Goal: Transaction & Acquisition: Purchase product/service

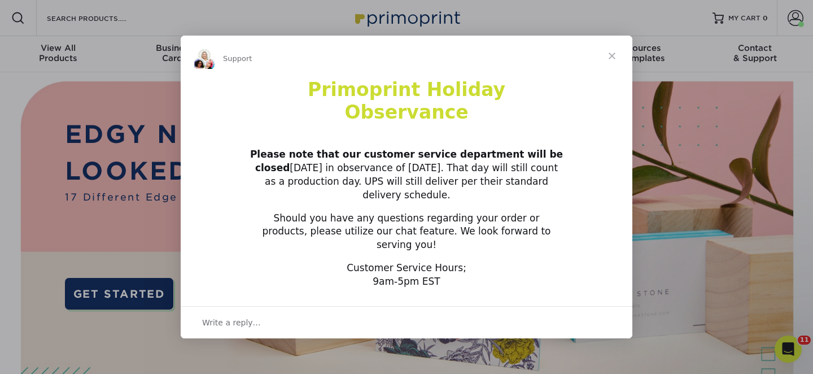
click at [612, 75] on span "Close" at bounding box center [612, 56] width 41 height 41
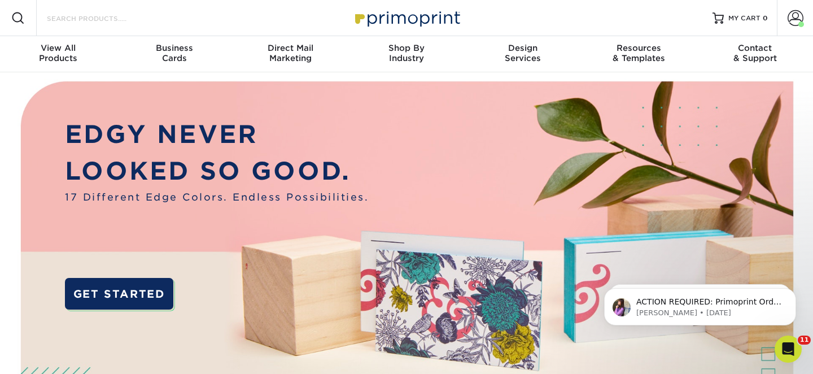
click at [61, 24] on input "Search Products" at bounding box center [101, 18] width 110 height 14
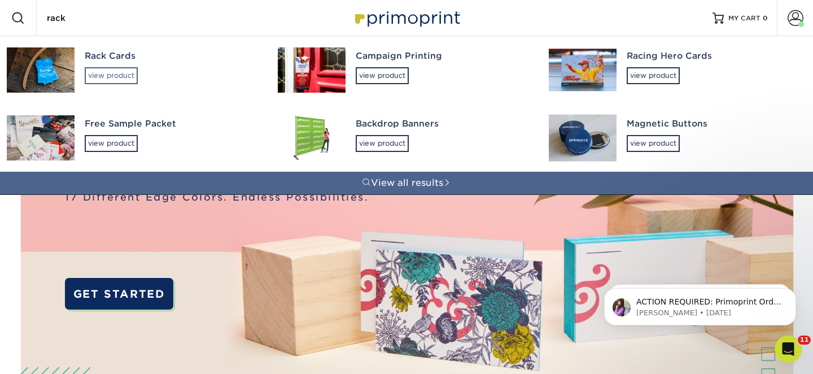
type input "rack"
click at [118, 75] on div "view product" at bounding box center [111, 75] width 53 height 17
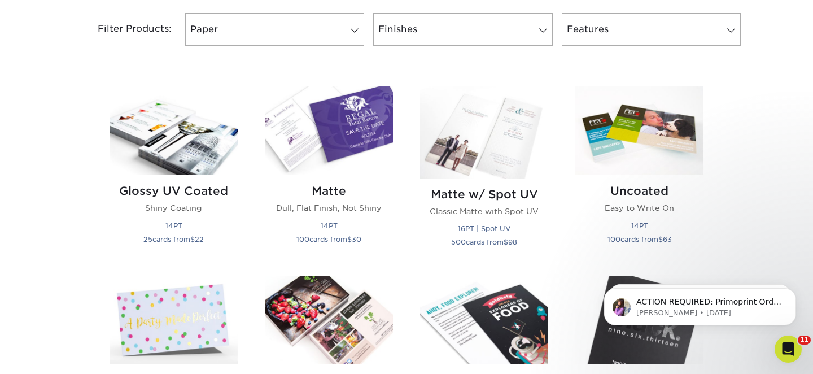
scroll to position [480, 0]
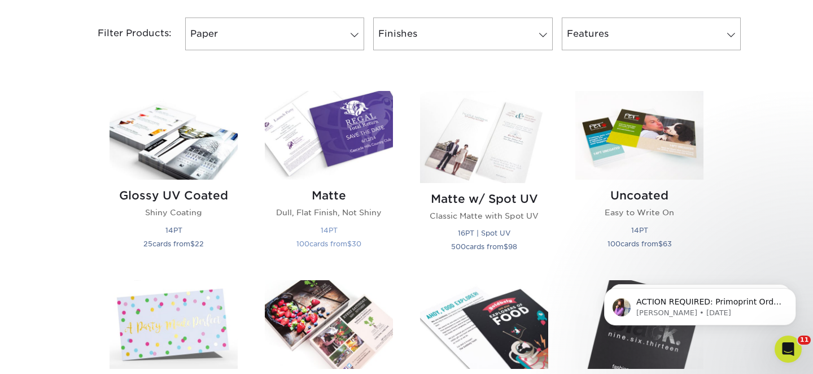
click at [351, 156] on img at bounding box center [329, 135] width 128 height 89
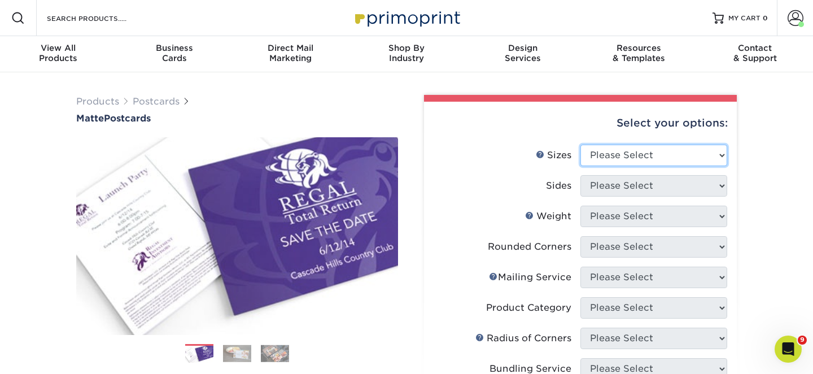
click at [619, 155] on select "Please Select 1.5" x 7" 2" x 4" 2" x 6" 2" x 7" 2" x 8" 2.12" x 5.5" 2.125" x 5…" at bounding box center [653, 155] width 147 height 21
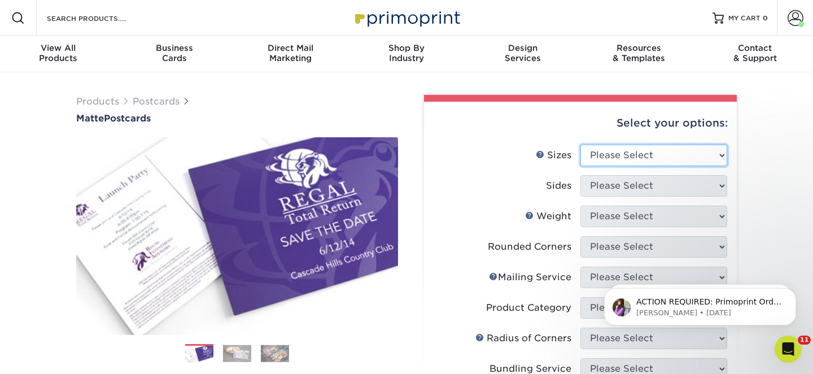
select select "4.25x11.00"
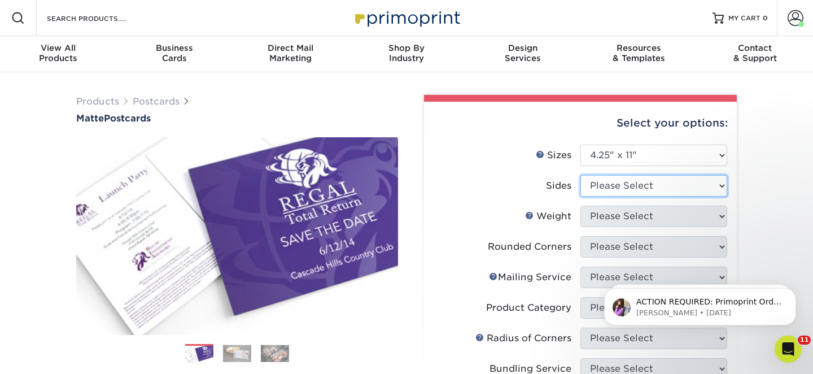
click at [630, 186] on select "Please Select Print Both Sides Print Front Only" at bounding box center [653, 185] width 147 height 21
select select "13abbda7-1d64-4f25-8bb2-c179b224825d"
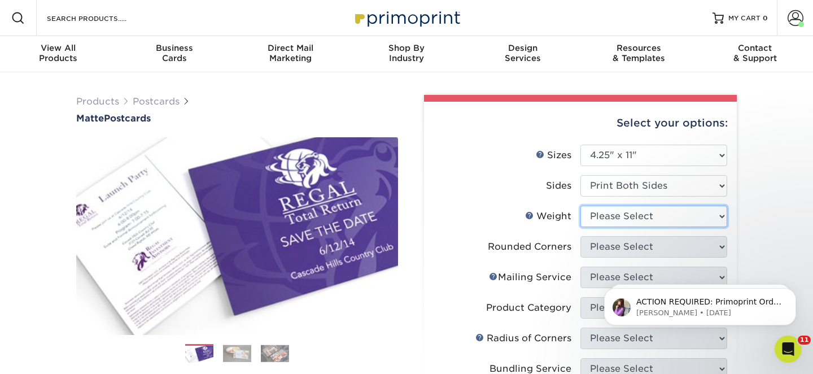
click at [635, 216] on select "Please Select 16PT 14PT" at bounding box center [653, 216] width 147 height 21
select select "14PT"
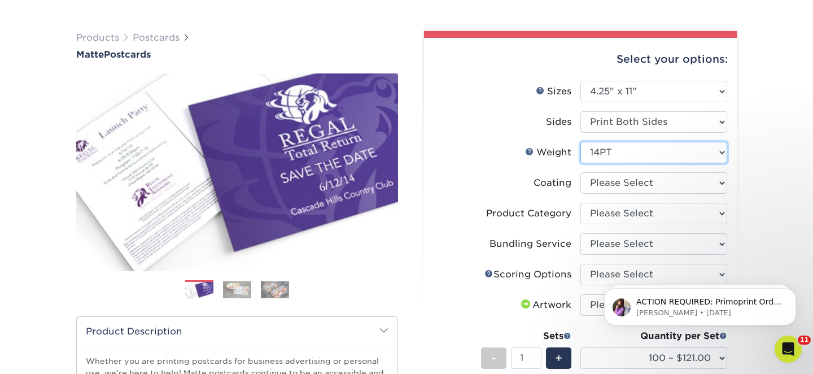
scroll to position [65, 0]
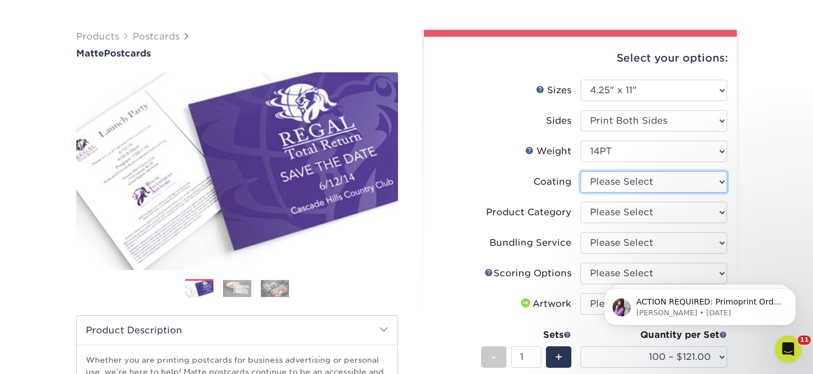
click at [649, 178] on select at bounding box center [653, 181] width 147 height 21
select select "121bb7b5-3b4d-429f-bd8d-bbf80e953313"
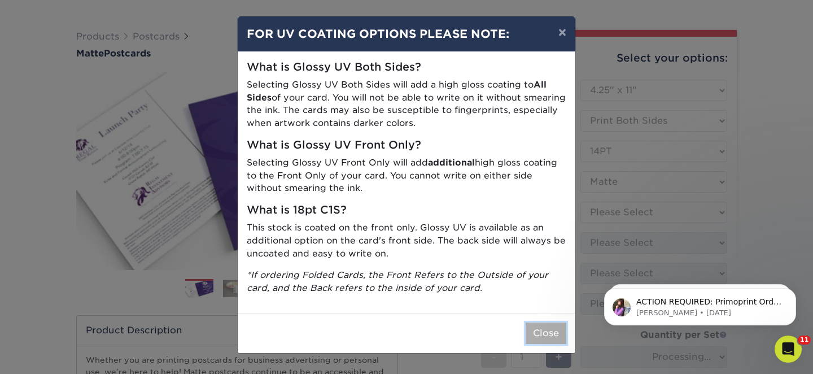
click at [553, 341] on button "Close" at bounding box center [546, 332] width 41 height 21
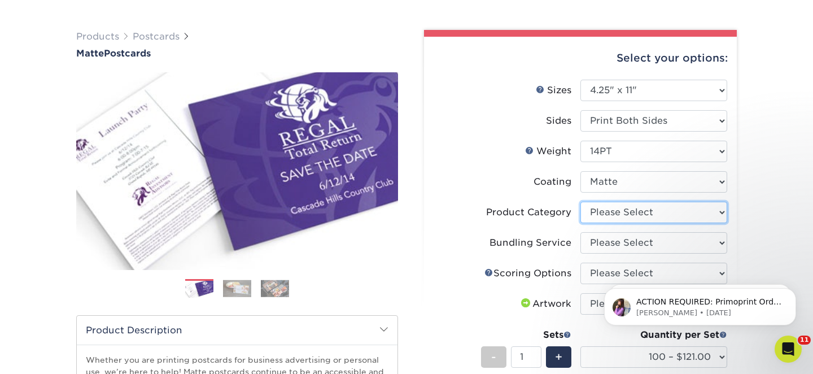
click at [638, 219] on select "Please Select Postcards" at bounding box center [653, 212] width 147 height 21
select select "9b7272e0-d6c8-4c3c-8e97-d3a1bcdab858"
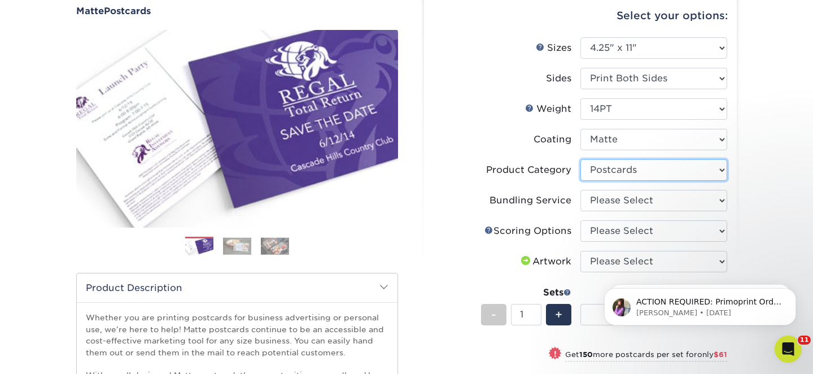
scroll to position [108, 0]
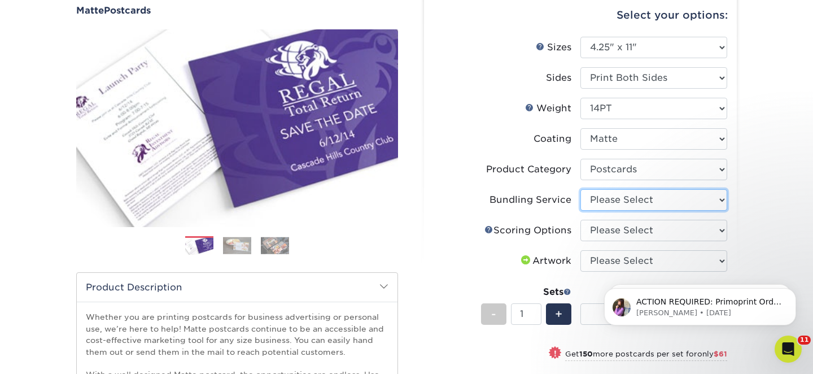
click at [658, 199] on select "Please Select No Bundling Services Yes, Bundles of 50 (+2 Days) Yes, Bundles of…" at bounding box center [653, 199] width 147 height 21
select select "58689abb-25c0-461c-a4c3-a80b627d6649"
click at [654, 230] on select "Please Select No Scoring One Score Two Scores" at bounding box center [653, 230] width 147 height 21
select select "16ebe401-5398-422d-8cb0-f3adbb82deb5"
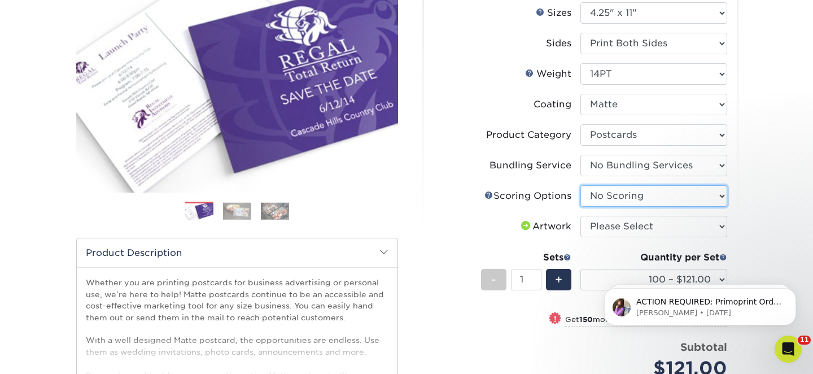
scroll to position [147, 0]
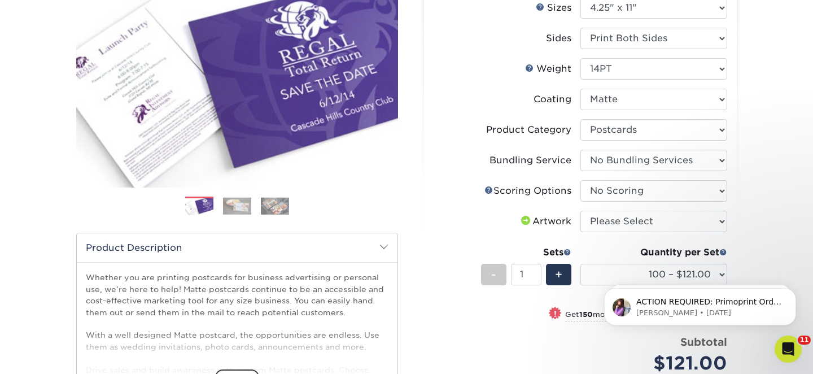
click at [653, 233] on li "Artwork Please Select I will upload files I need a design - $150" at bounding box center [581, 226] width 294 height 30
click at [653, 224] on select "Please Select I will upload files I need a design - $150" at bounding box center [653, 221] width 147 height 21
select select "upload"
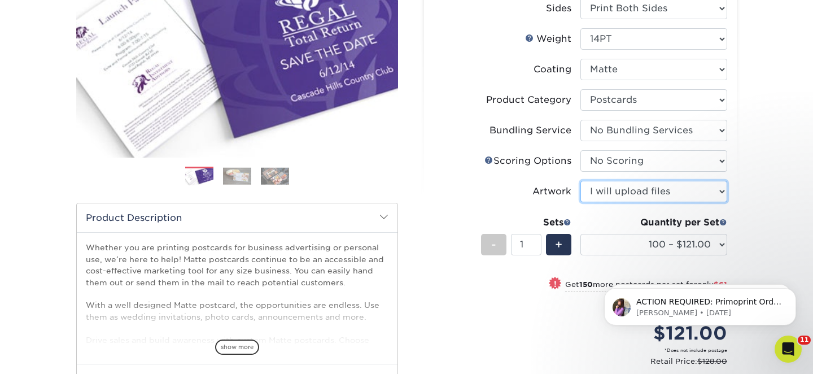
scroll to position [178, 0]
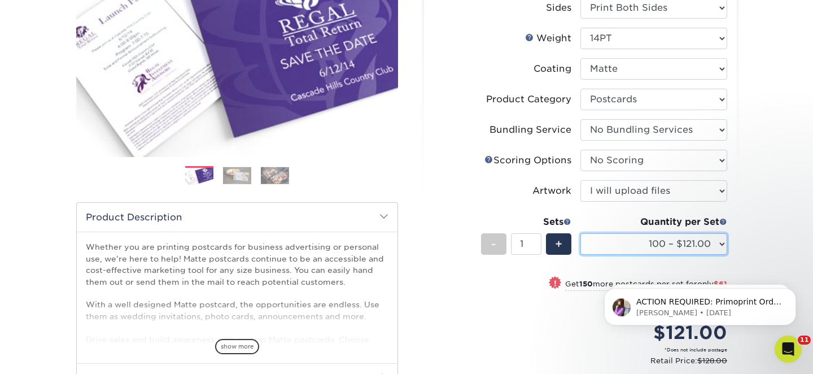
click at [636, 245] on select "100 – $121.00 250 – $182.00 500 – $201.00 1000 – $232.00 2500 – $373.00 5000 – …" at bounding box center [653, 243] width 147 height 21
select select "1000 – $232.00"
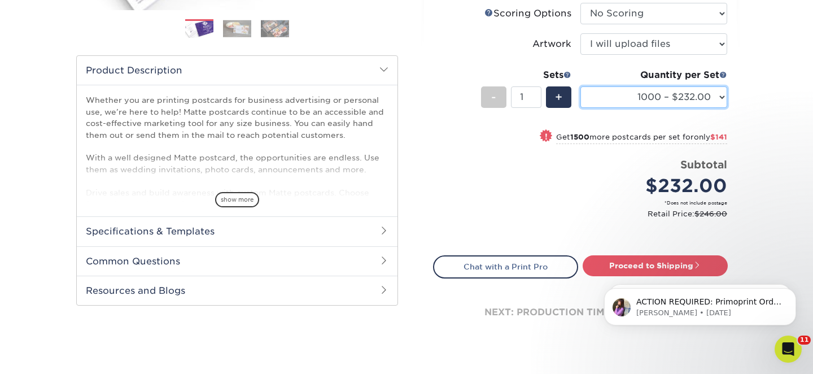
scroll to position [329, 0]
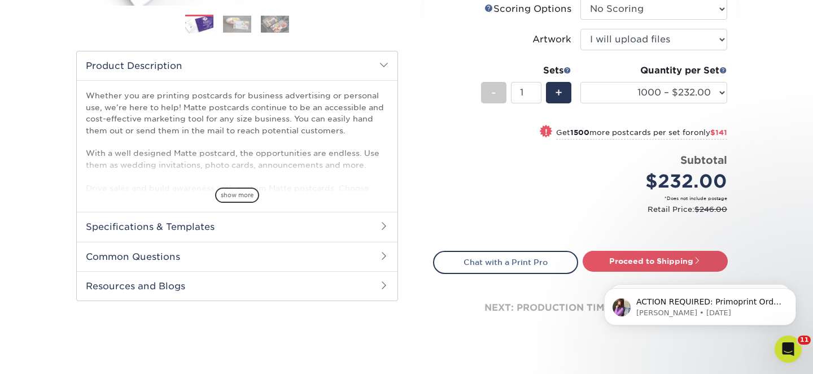
click html "ACTION REQUIRED: Primoprint Order 25728-101541-61974 Thank you for placing your…"
click at [647, 263] on link "Proceed to Shipping" at bounding box center [655, 261] width 145 height 20
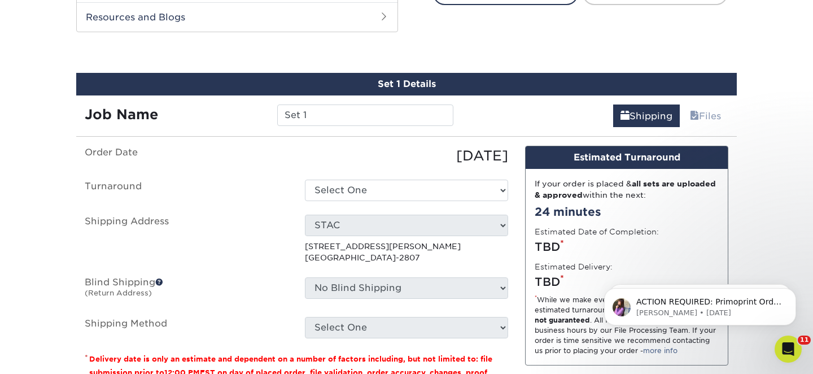
scroll to position [610, 0]
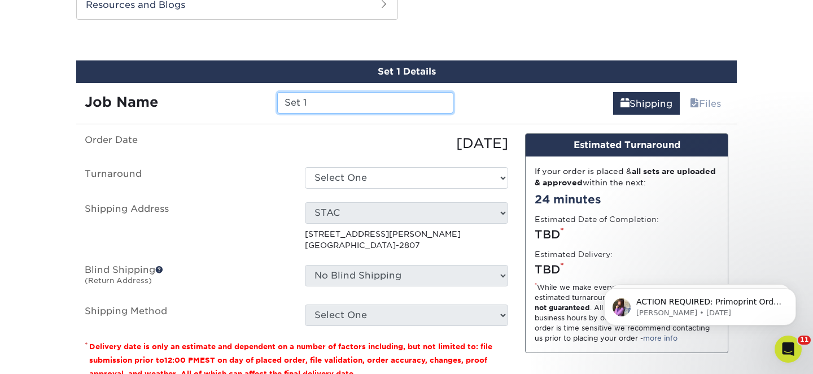
click at [330, 110] on input "Set 1" at bounding box center [365, 102] width 176 height 21
type input "Rack Cards Sept.-Dec."
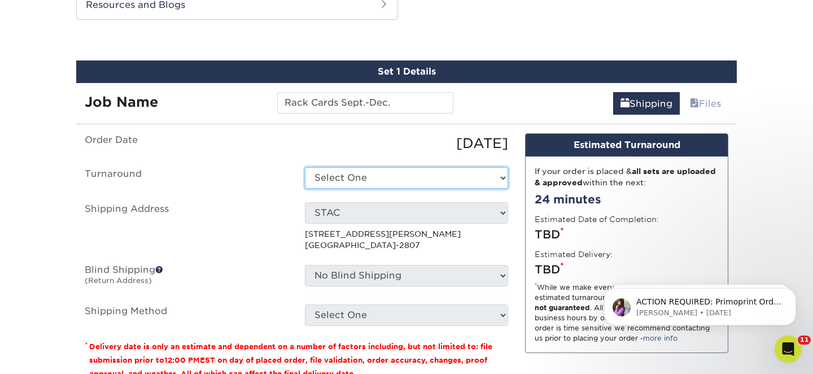
click at [400, 174] on select "Select One 2-4 Business Days 2 Day Next Business Day" at bounding box center [406, 177] width 203 height 21
select select "9443b978-fcbb-40ae-bb0b-f824edf6f18b"
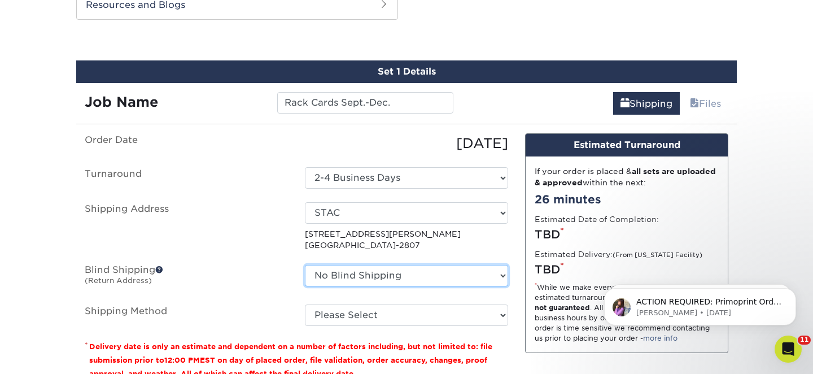
click at [400, 274] on select "No Blind Shipping Marybeth STAC + Add New Address" at bounding box center [406, 275] width 203 height 21
select select "162923"
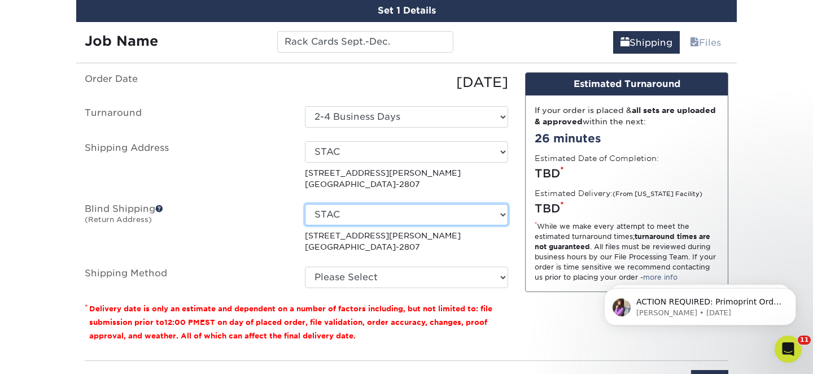
scroll to position [683, 0]
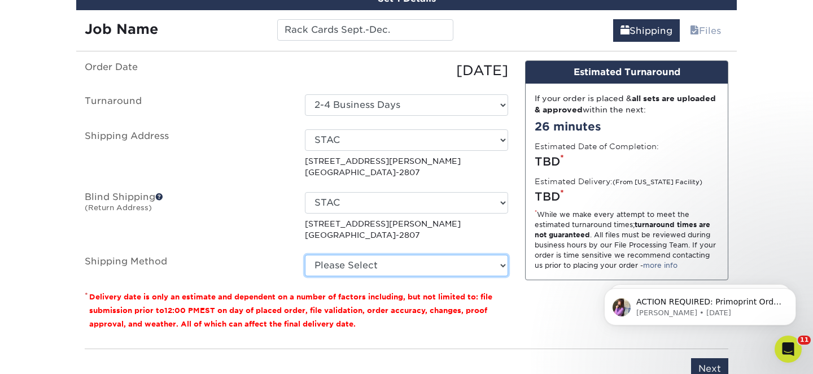
click at [412, 273] on select "Please Select Ground Shipping (+$25.24) 3 Day Shipping Service (+$31.98) 2 Day …" at bounding box center [406, 265] width 203 height 21
select select "03"
click at [434, 271] on select "Please Select Ground Shipping (+$25.24) 3 Day Shipping Service (+$31.98) 2 Day …" at bounding box center [406, 265] width 203 height 21
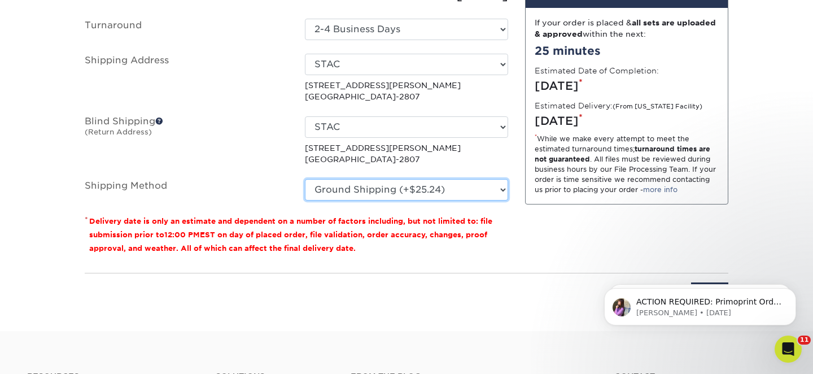
scroll to position [774, 0]
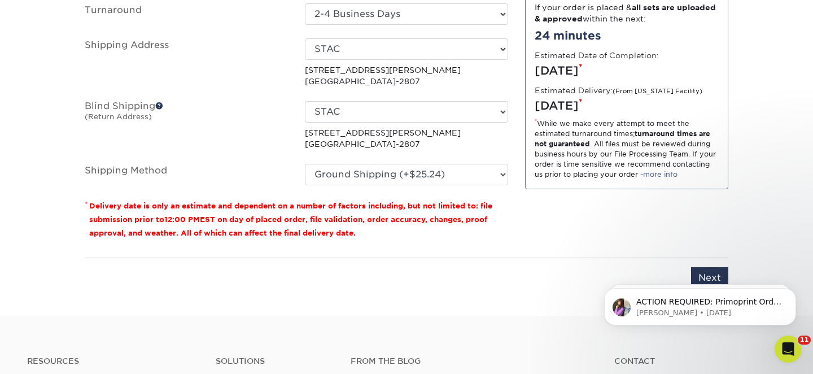
click at [695, 272] on body "ACTION REQUIRED: Primoprint Order 25728-101541-61974 Thank you for placing your…" at bounding box center [700, 304] width 217 height 70
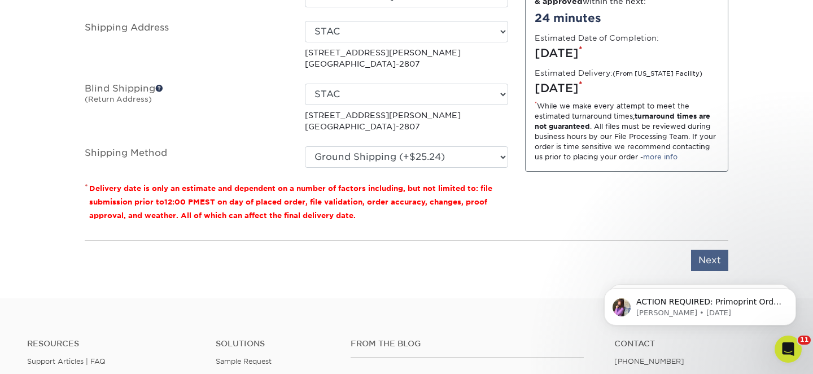
scroll to position [793, 0]
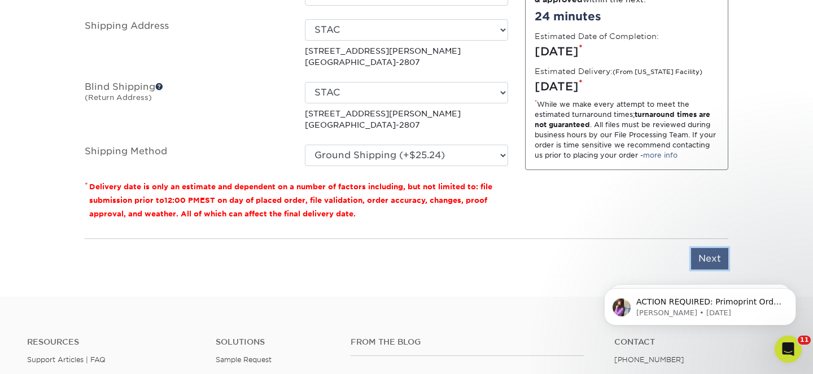
click at [714, 263] on input "Next" at bounding box center [709, 258] width 37 height 21
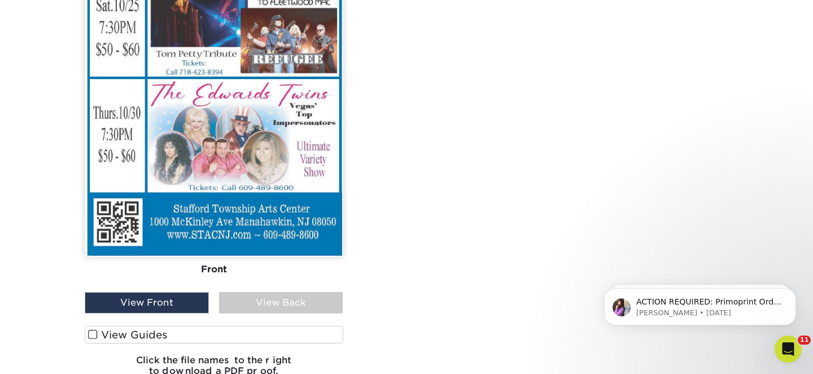
scroll to position [1149, 0]
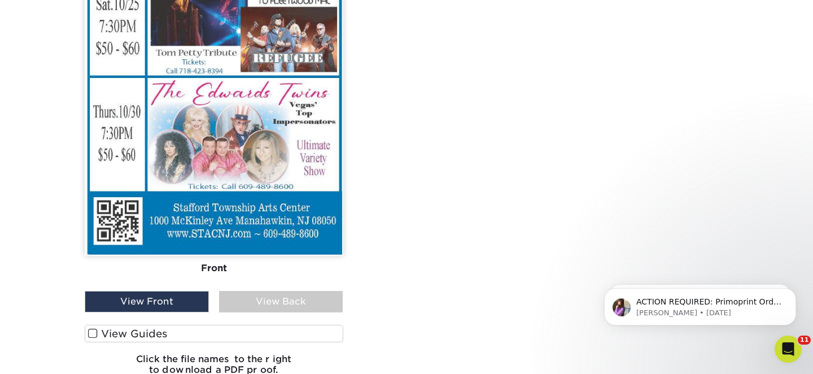
click at [274, 309] on div "View Back" at bounding box center [281, 301] width 124 height 21
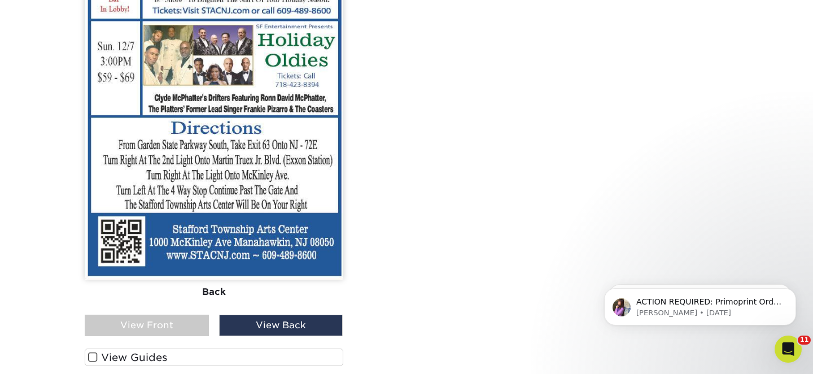
scroll to position [1138, 0]
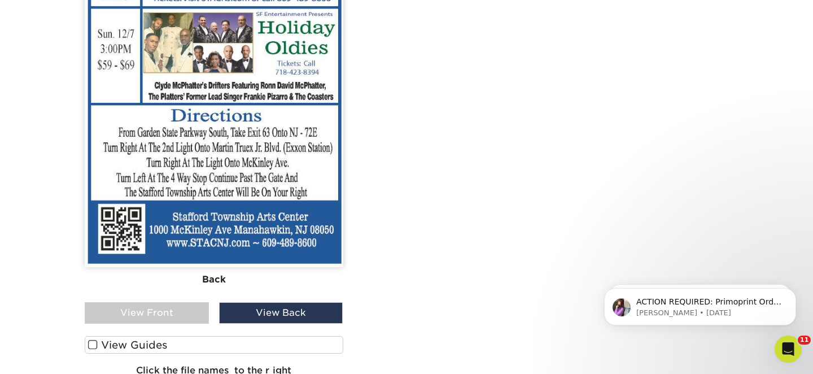
click at [122, 320] on div "View Front" at bounding box center [147, 312] width 124 height 21
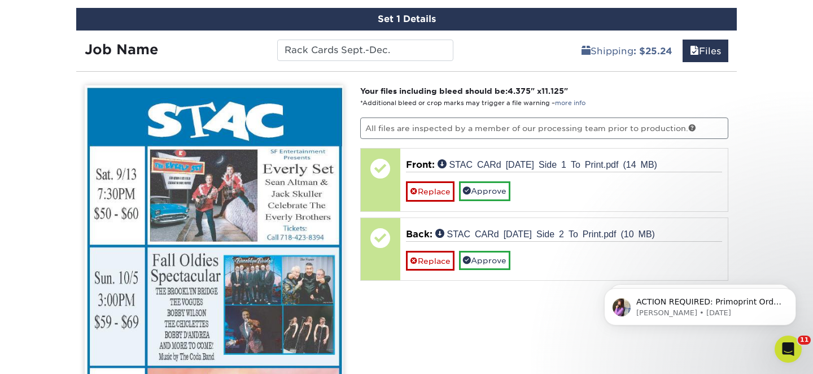
scroll to position [665, 0]
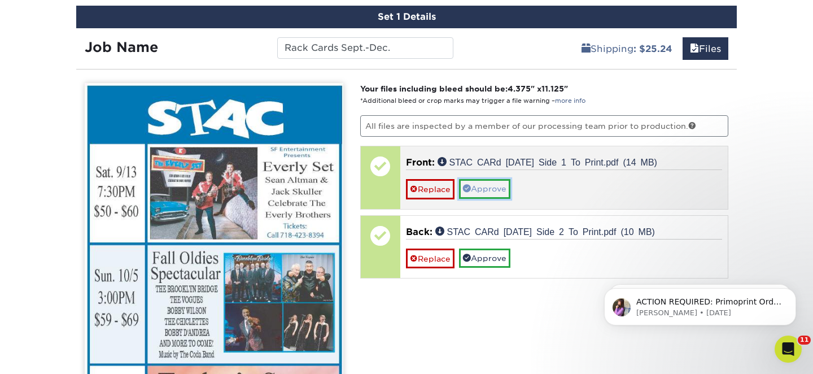
click at [493, 188] on link "Approve" at bounding box center [484, 188] width 51 height 19
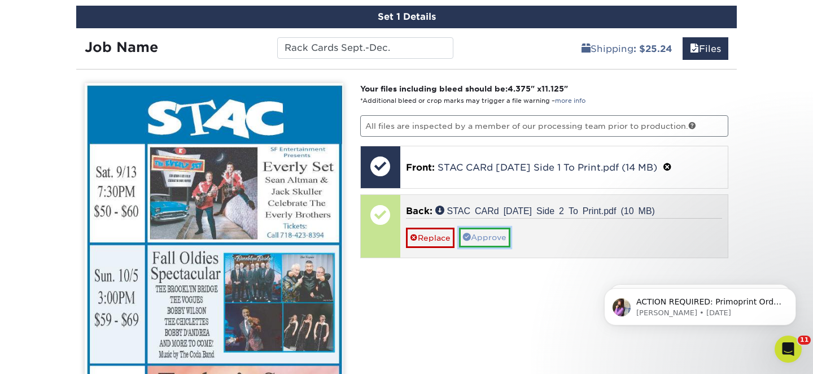
click at [489, 235] on link "Approve" at bounding box center [484, 237] width 51 height 19
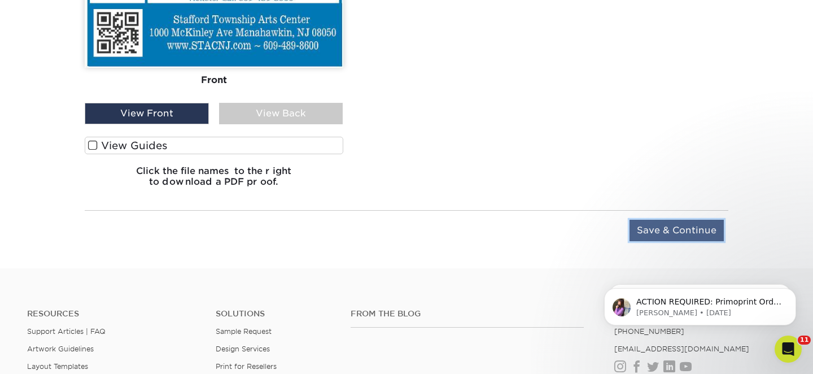
click at [687, 228] on input "Save & Continue" at bounding box center [677, 230] width 94 height 21
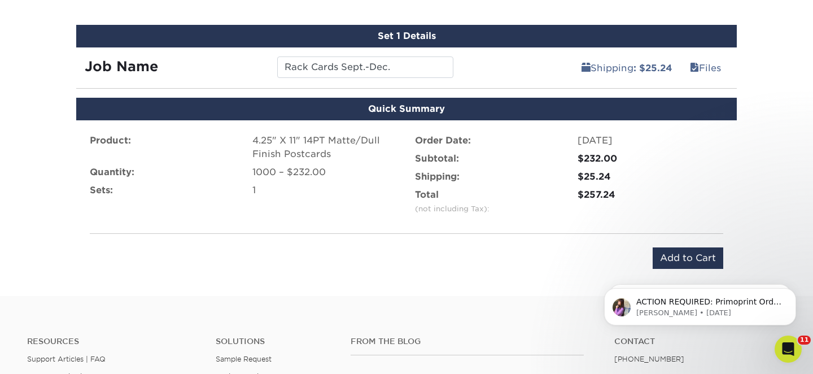
scroll to position [643, 0]
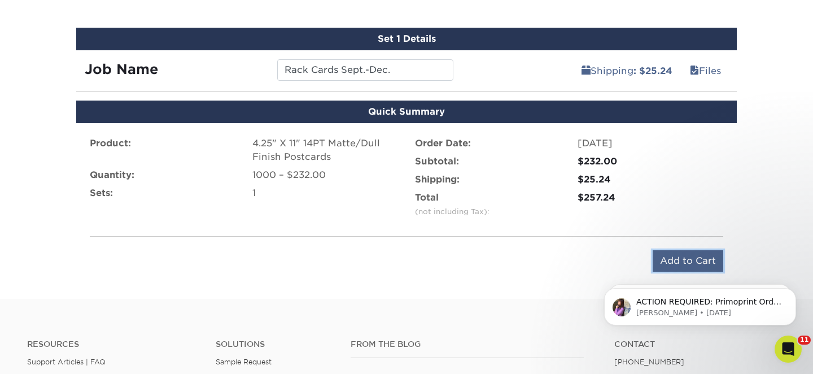
click at [662, 256] on input "Add to Cart" at bounding box center [688, 260] width 71 height 21
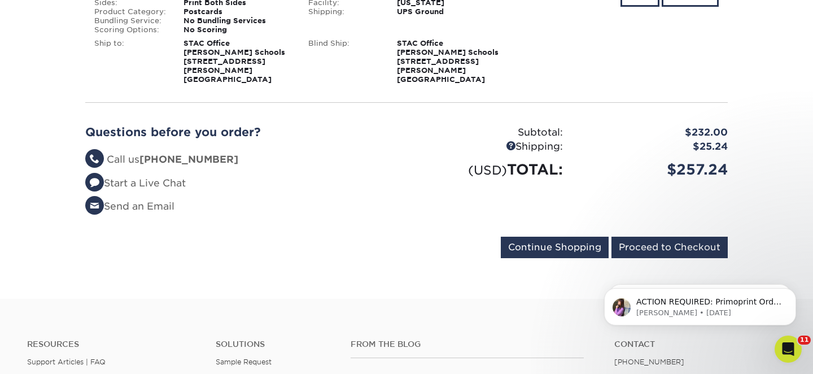
scroll to position [241, 0]
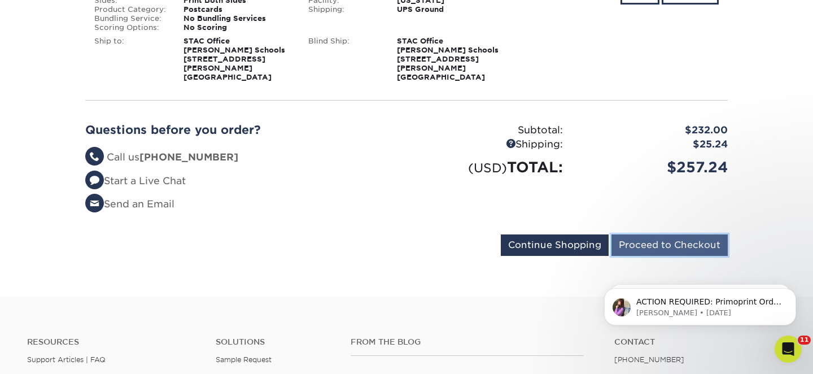
click at [631, 234] on input "Proceed to Checkout" at bounding box center [670, 244] width 116 height 21
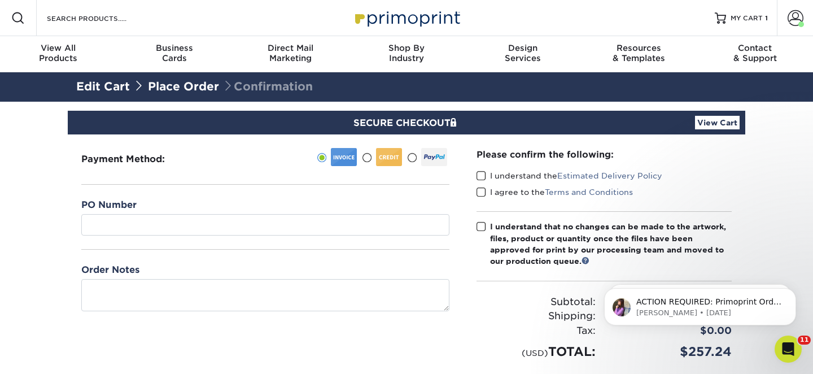
click at [713, 124] on link "View Cart" at bounding box center [717, 123] width 45 height 14
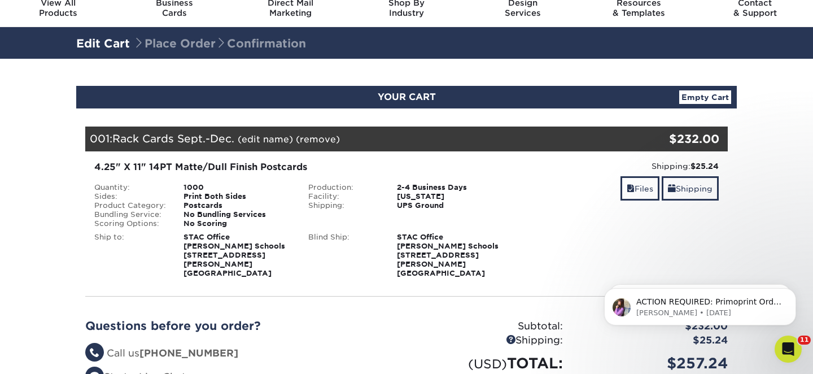
scroll to position [54, 0]
